Goal: Find specific page/section: Find specific page/section

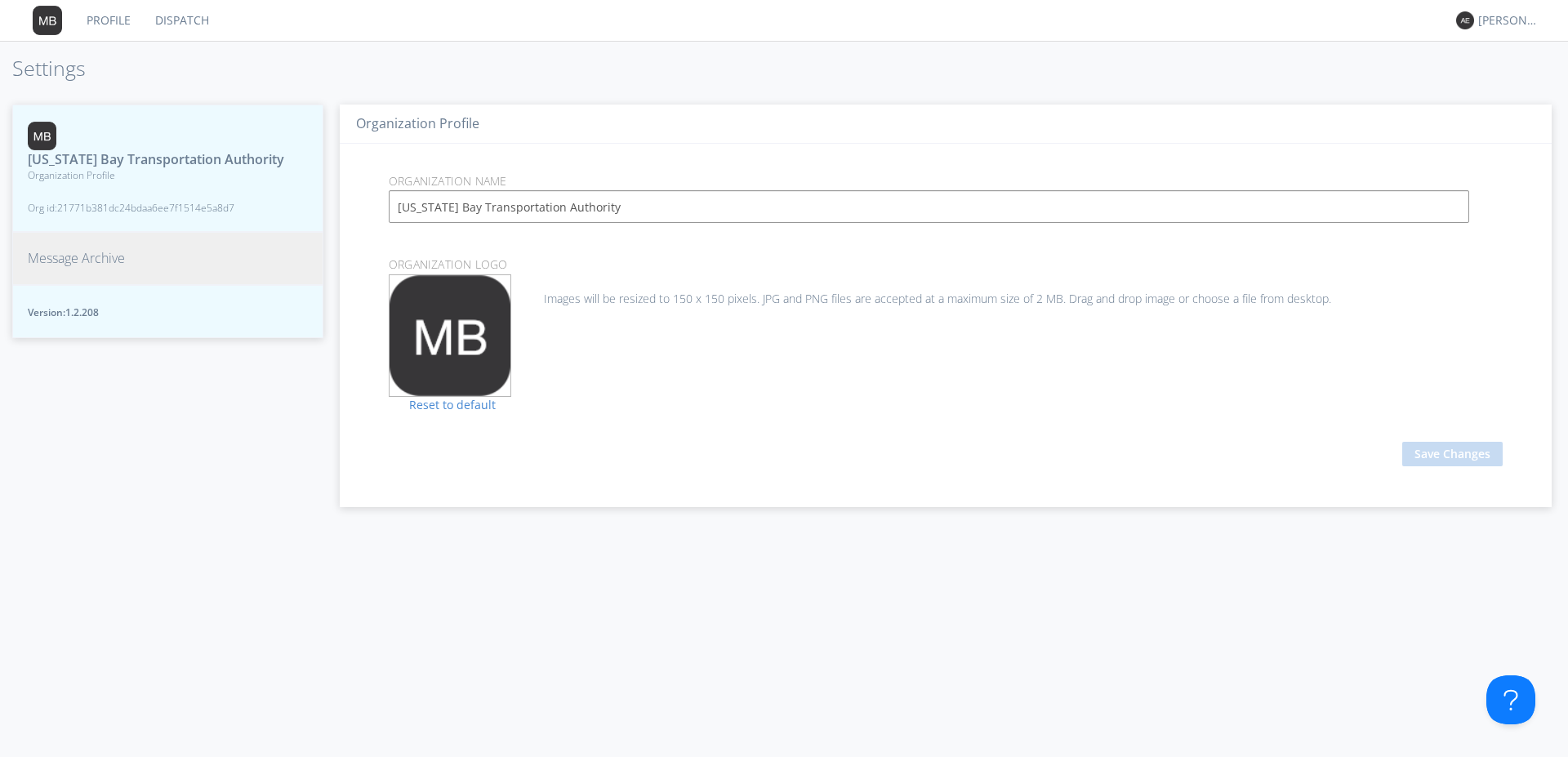
click at [68, 263] on span "Message Archive" at bounding box center [76, 258] width 98 height 19
click at [89, 264] on span "Message Archive" at bounding box center [76, 258] width 98 height 19
